Goal: Task Accomplishment & Management: Manage account settings

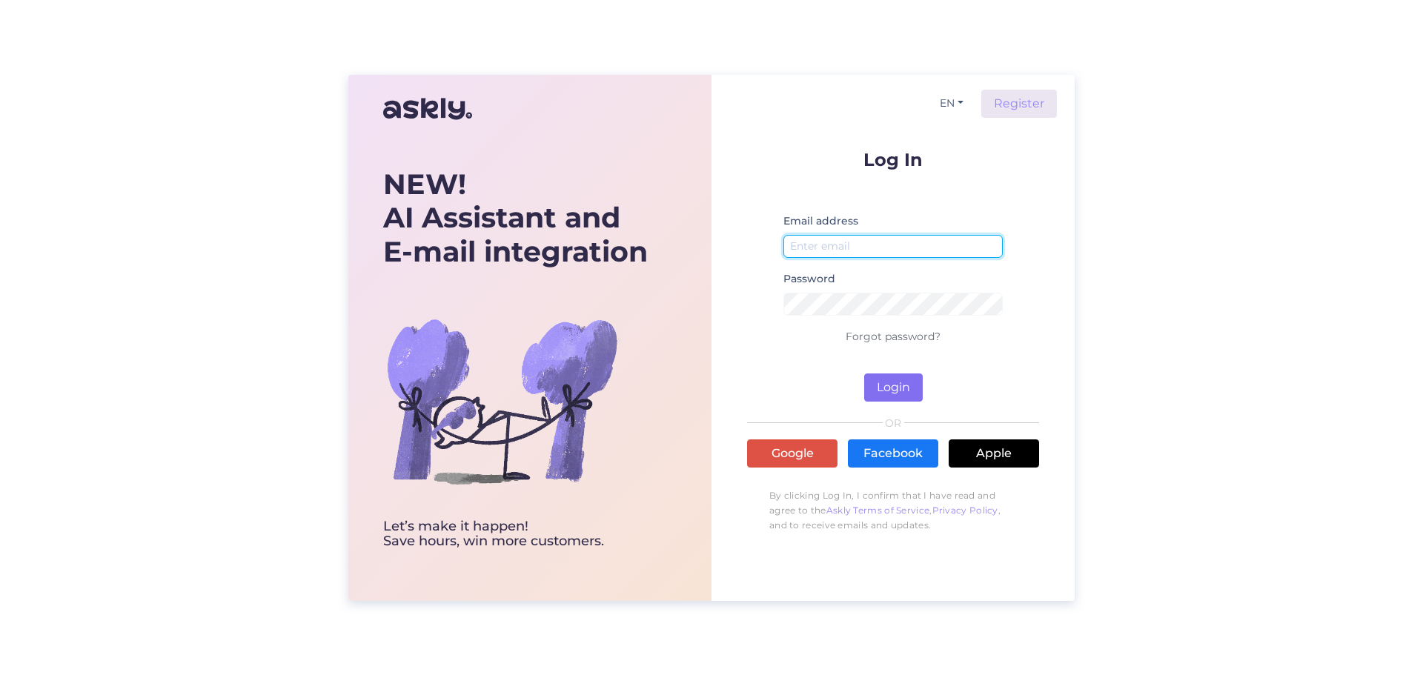
type input "[EMAIL_ADDRESS][DOMAIN_NAME]"
drag, startPoint x: 890, startPoint y: 397, endPoint x: 869, endPoint y: 399, distance: 20.8
click at [890, 397] on button "Login" at bounding box center [893, 387] width 59 height 28
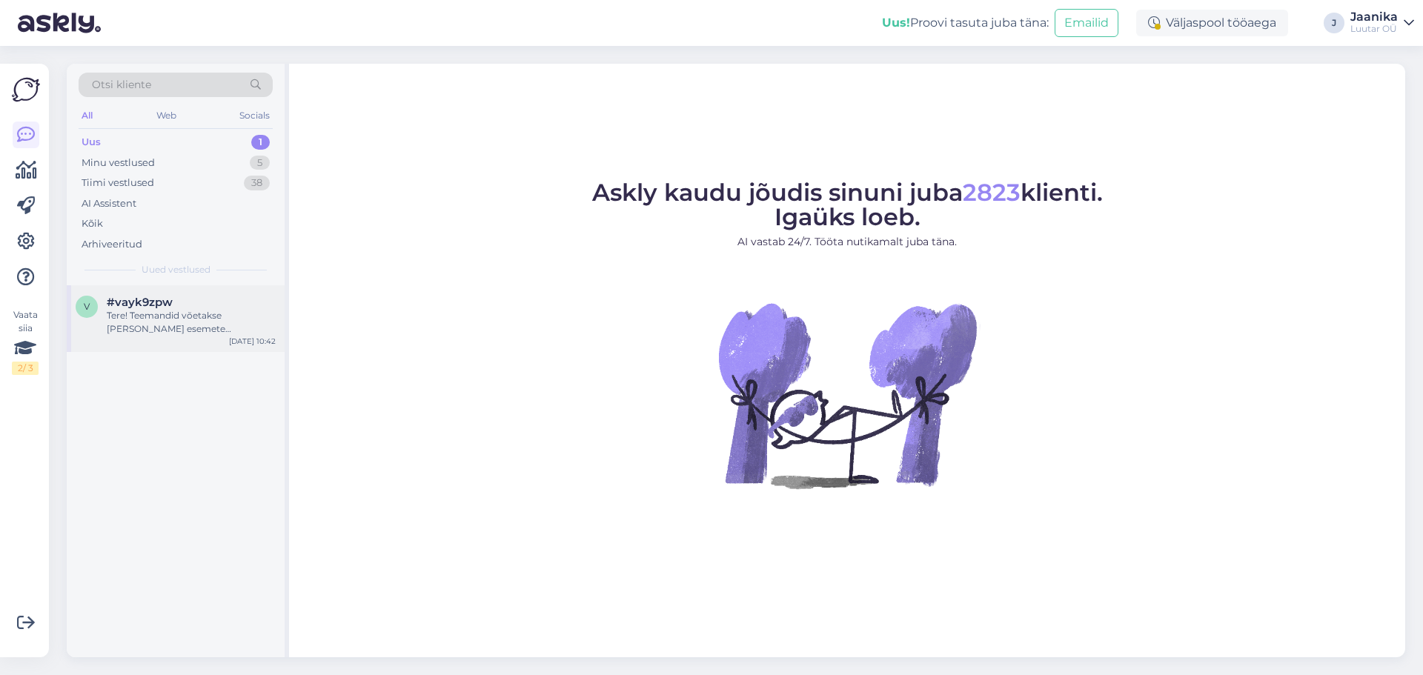
click at [167, 330] on div "Tere! Teemandid võetakse [PERSON_NAME] esemete hindamisel arvesse. Teemantidega…" at bounding box center [191, 322] width 169 height 27
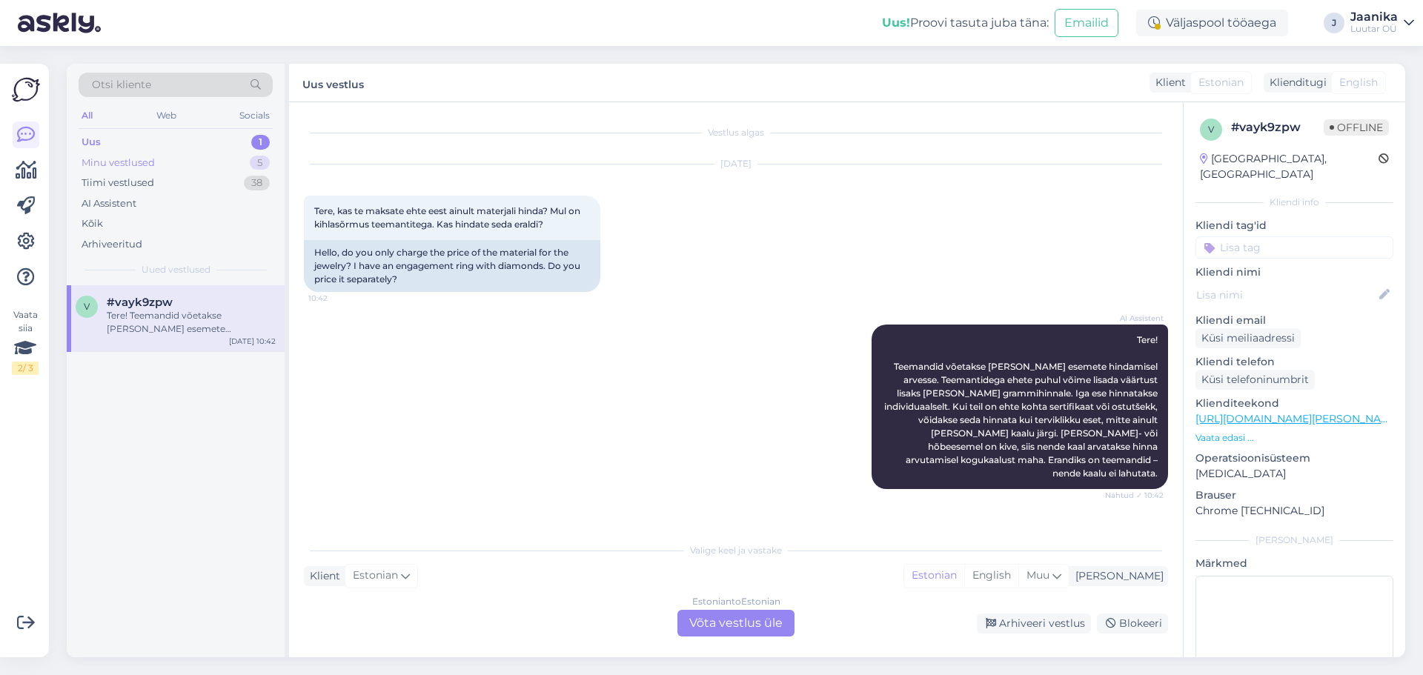
click at [87, 160] on div "Minu vestlused" at bounding box center [118, 163] width 73 height 15
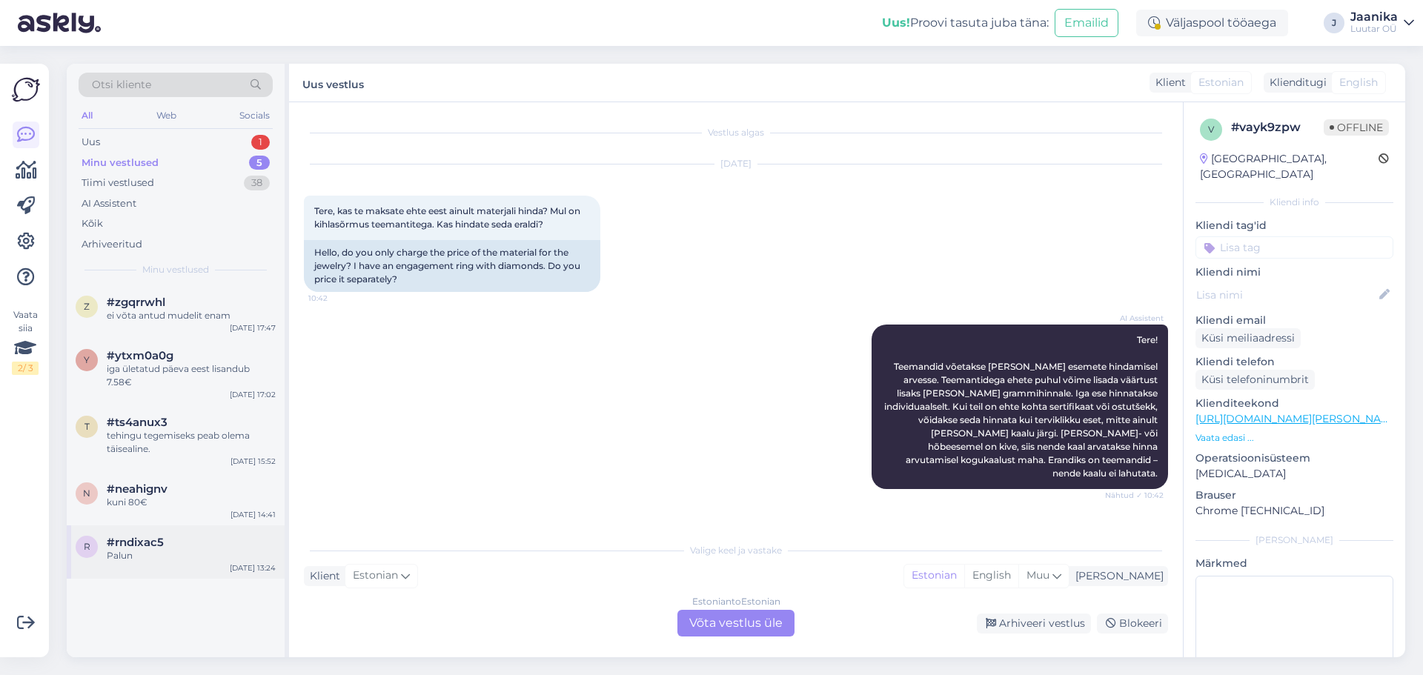
click at [126, 535] on div "r #rndixac5 Palun [DATE] 13:24" at bounding box center [176, 551] width 218 height 53
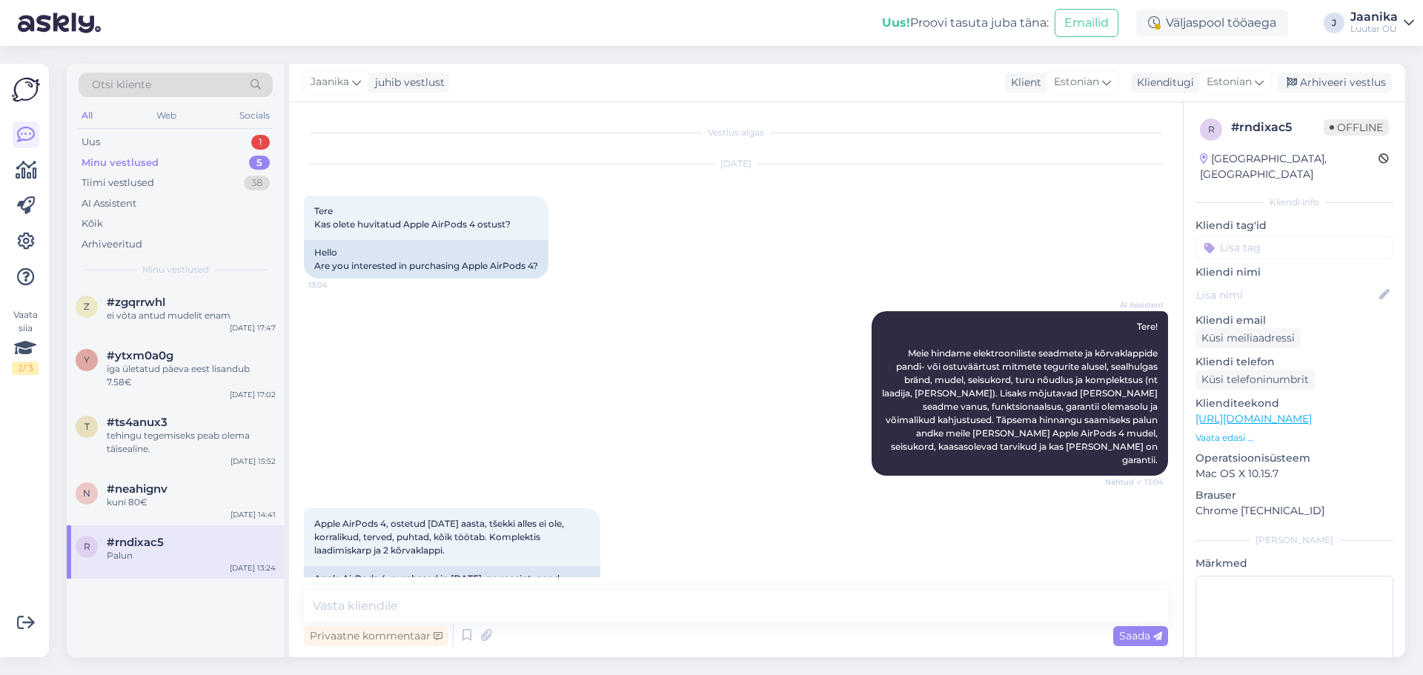
scroll to position [620, 0]
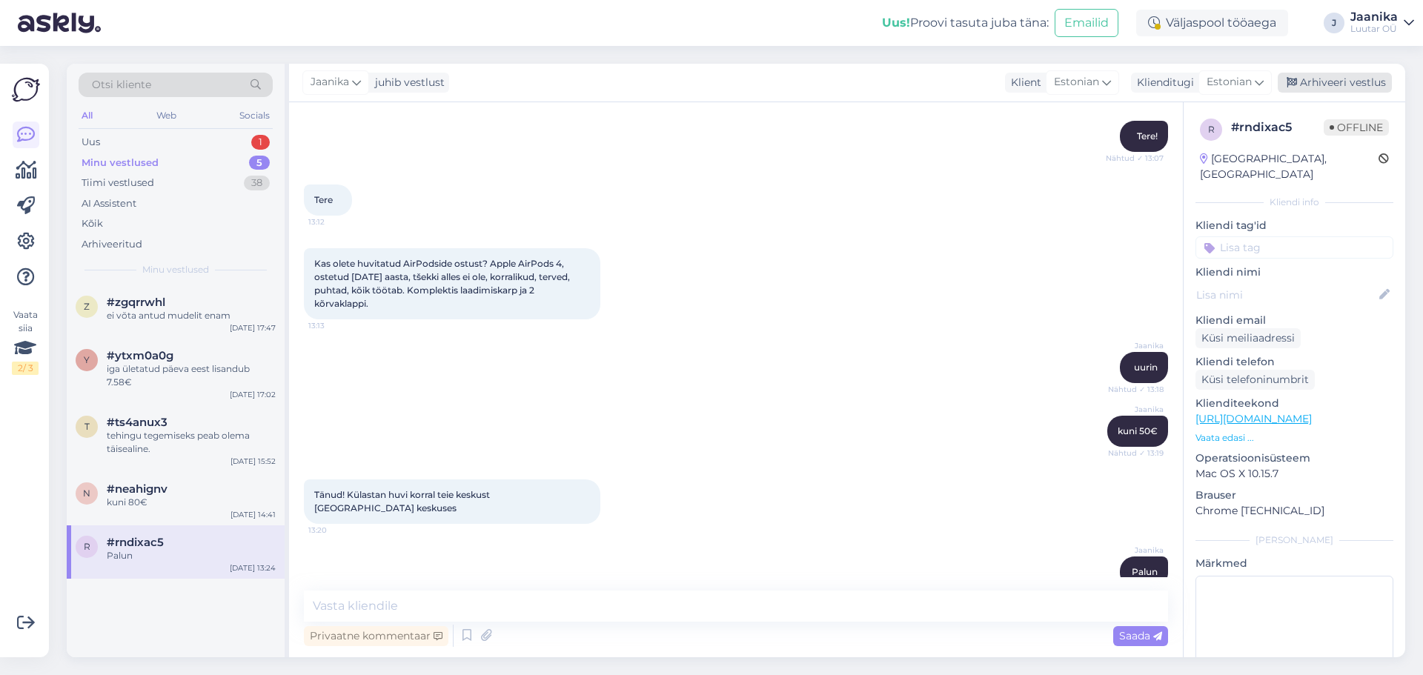
click at [1338, 79] on div "Arhiveeri vestlus" at bounding box center [1334, 83] width 114 height 20
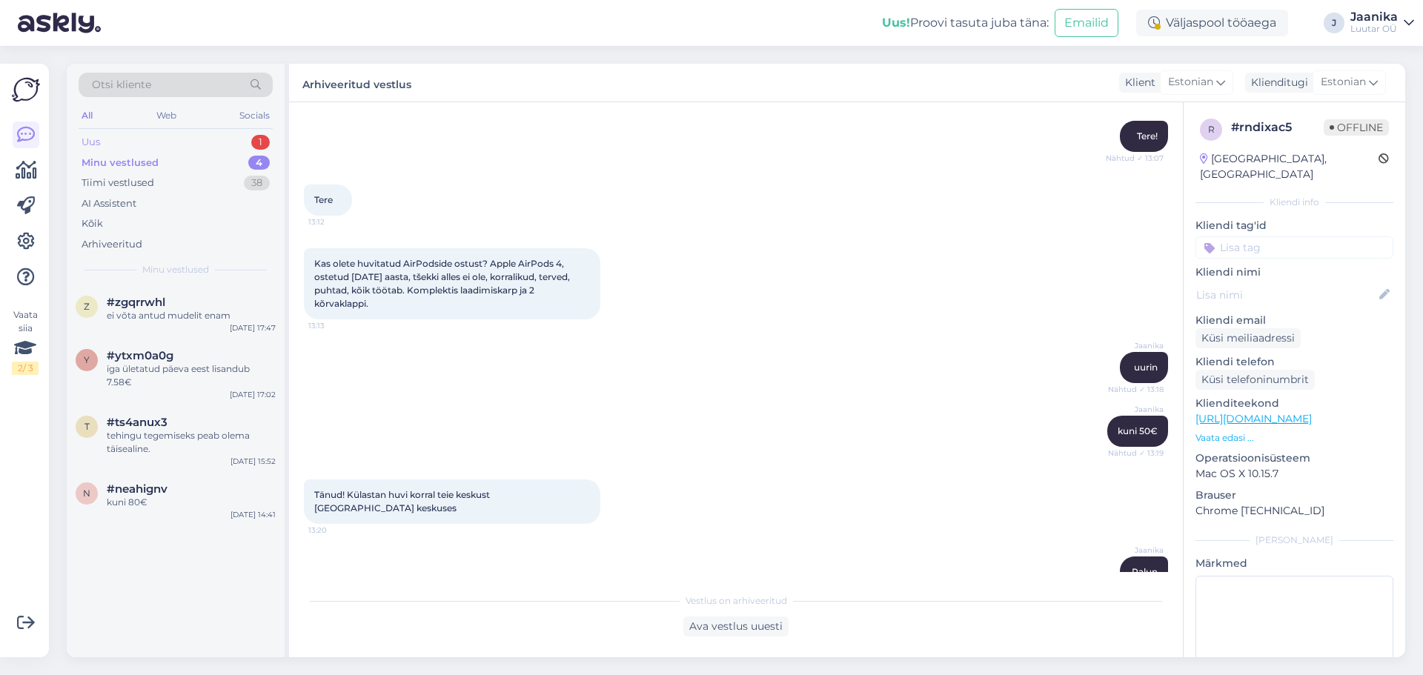
click at [157, 145] on div "Uus 1" at bounding box center [176, 142] width 194 height 21
